Goal: Task Accomplishment & Management: Use online tool/utility

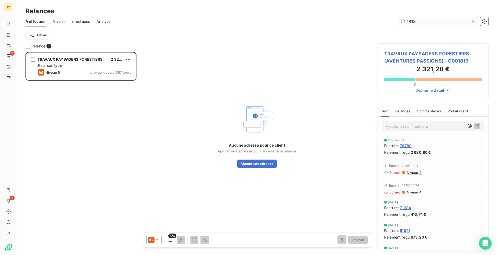
scroll to position [199, 107]
drag, startPoint x: 415, startPoint y: 24, endPoint x: 370, endPoint y: 14, distance: 46.7
click at [373, 14] on div "Relances À effectuer À venir Effectuées Analyse 1813 Filtrer" at bounding box center [257, 22] width 480 height 44
type input "1878"
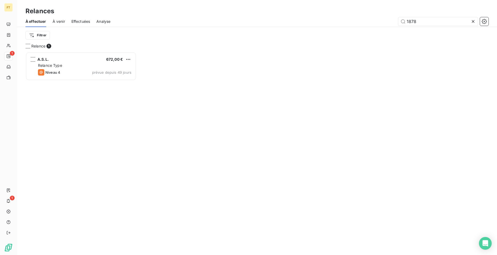
scroll to position [199, 107]
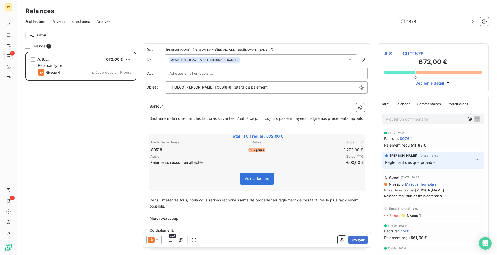
click at [160, 240] on div at bounding box center [153, 240] width 15 height 8
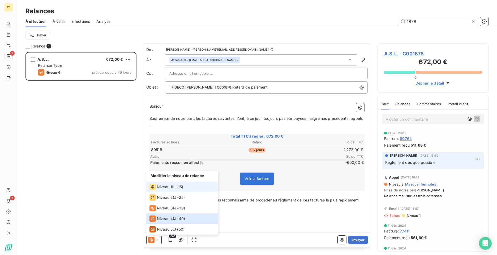
click at [167, 190] on span "Niveau 1" at bounding box center [164, 186] width 15 height 5
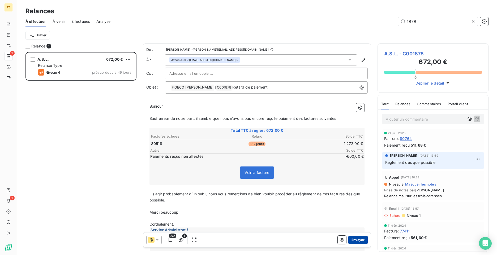
click at [353, 238] on button "Envoyer" at bounding box center [357, 240] width 19 height 8
